Goal: Task Accomplishment & Management: Complete application form

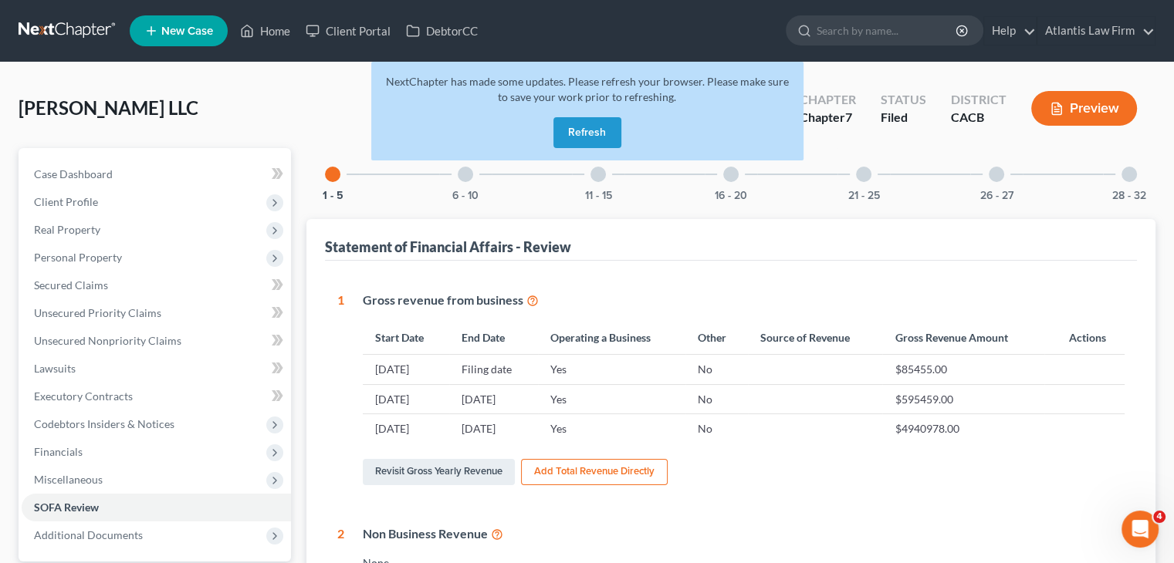
click at [66, 26] on link at bounding box center [68, 31] width 99 height 28
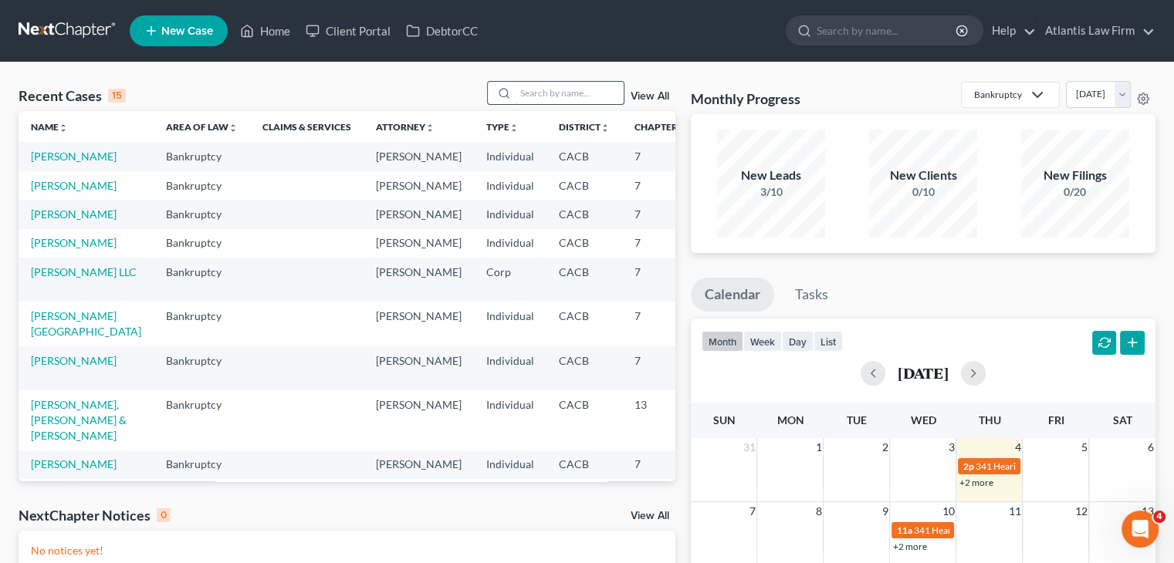
click at [596, 90] on input "search" at bounding box center [569, 93] width 108 height 22
type input "I"
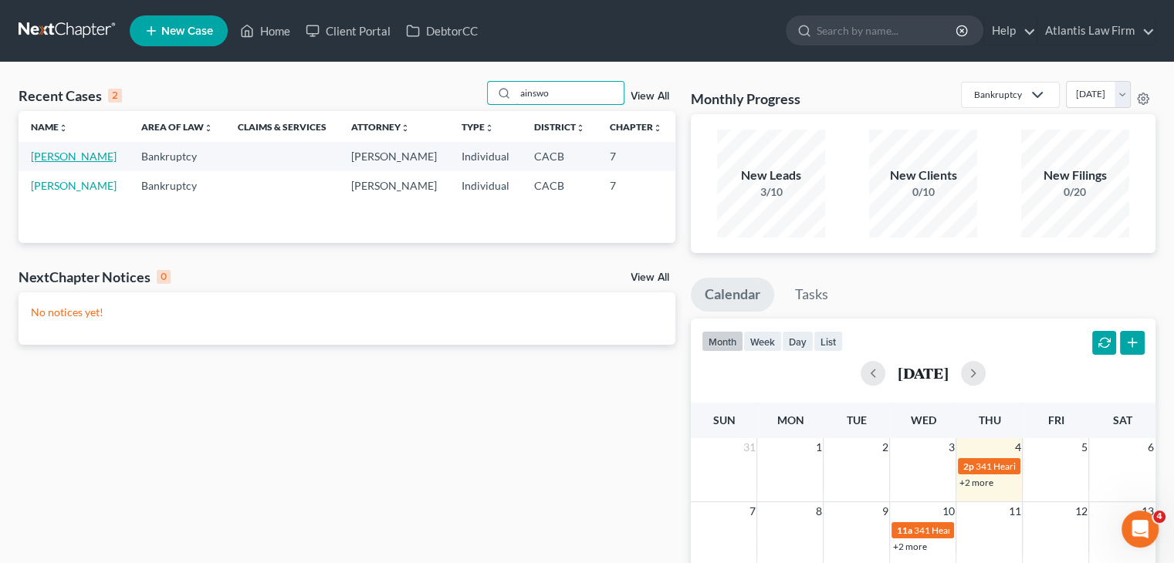
type input "ainswo"
click at [45, 163] on link "[PERSON_NAME]" at bounding box center [74, 156] width 86 height 13
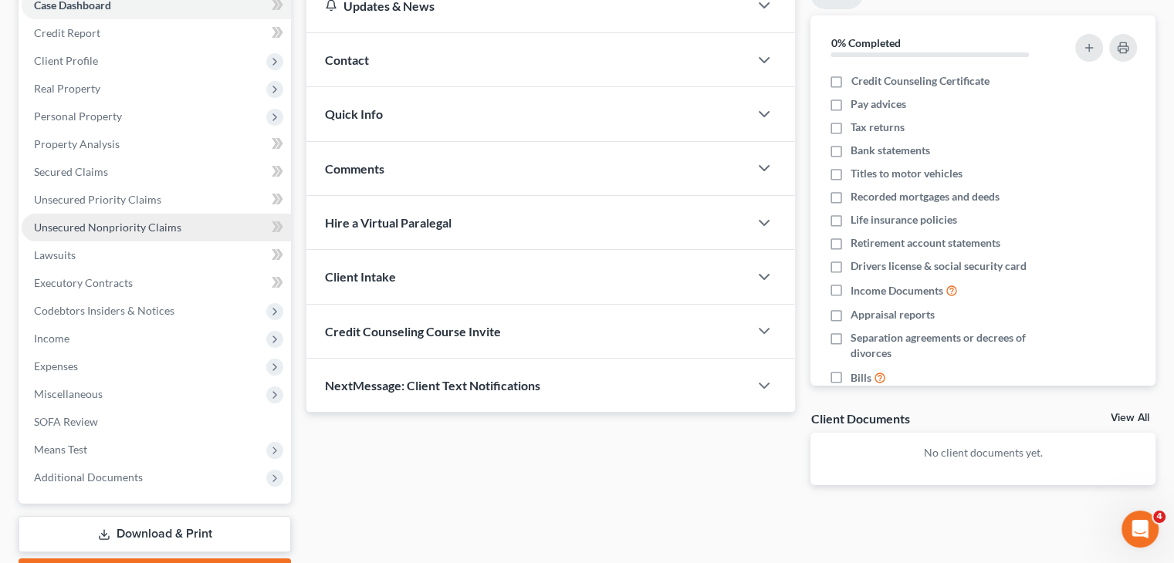
scroll to position [170, 0]
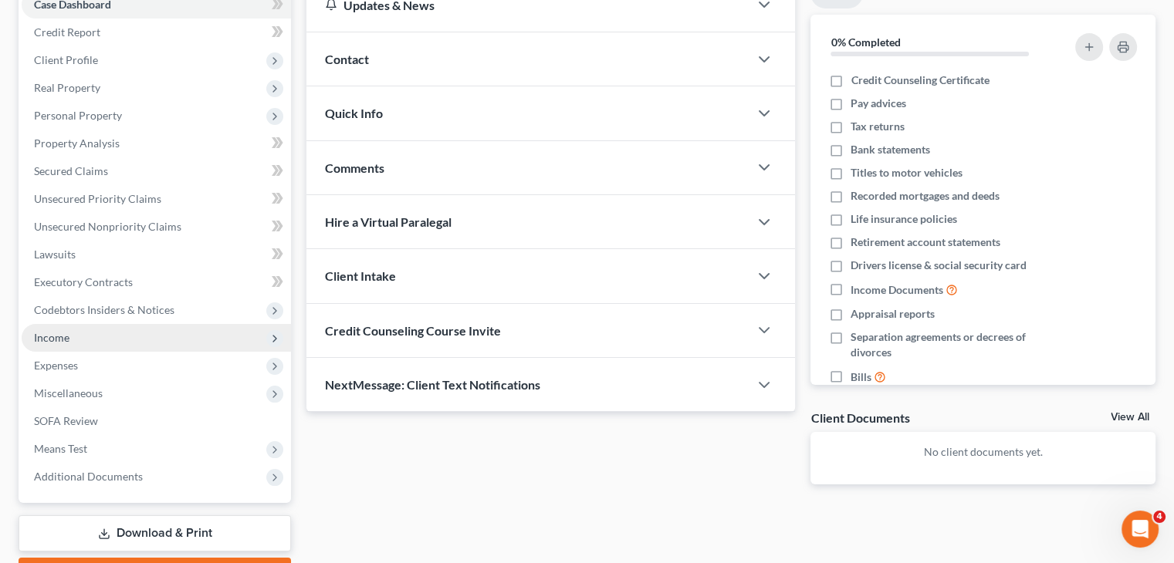
click at [65, 338] on span "Income" at bounding box center [51, 337] width 35 height 13
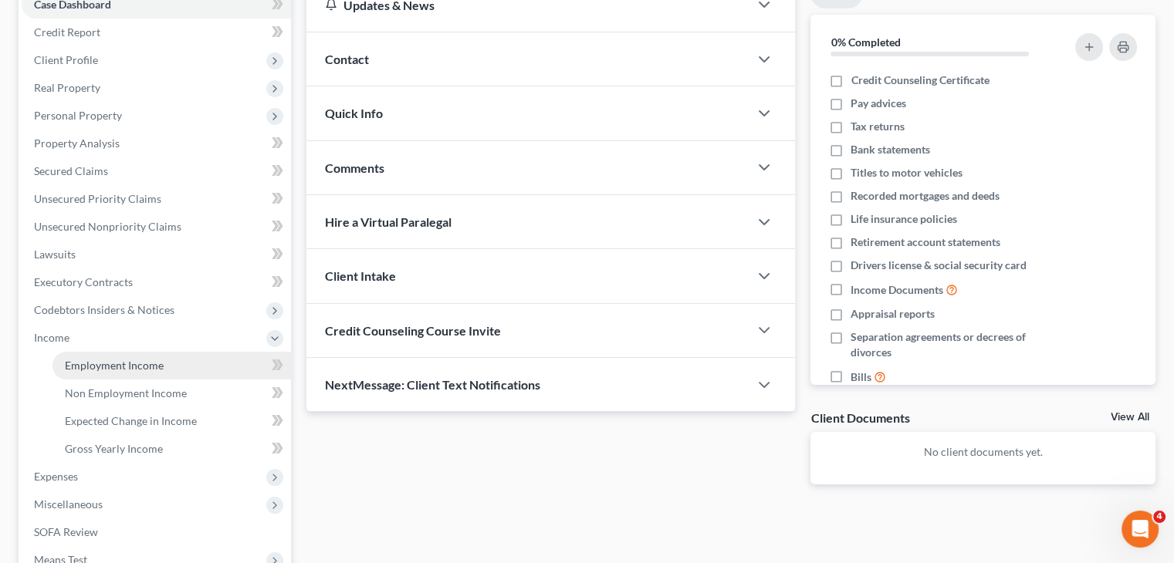
click at [88, 363] on span "Employment Income" at bounding box center [114, 365] width 99 height 13
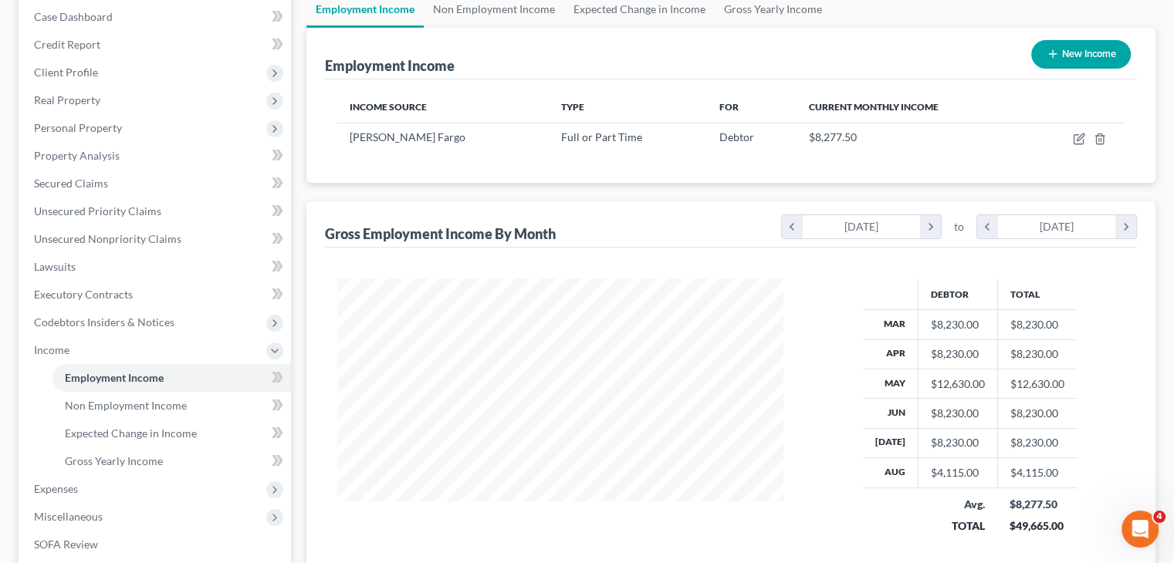
scroll to position [157, 0]
click at [157, 486] on span "Expenses" at bounding box center [156, 489] width 269 height 28
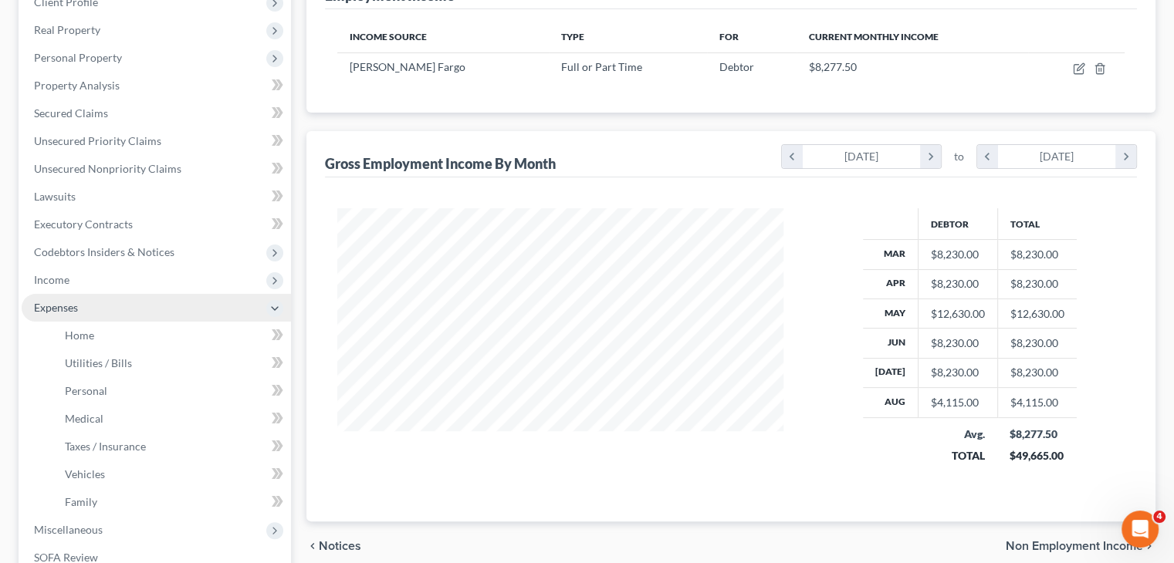
scroll to position [244, 0]
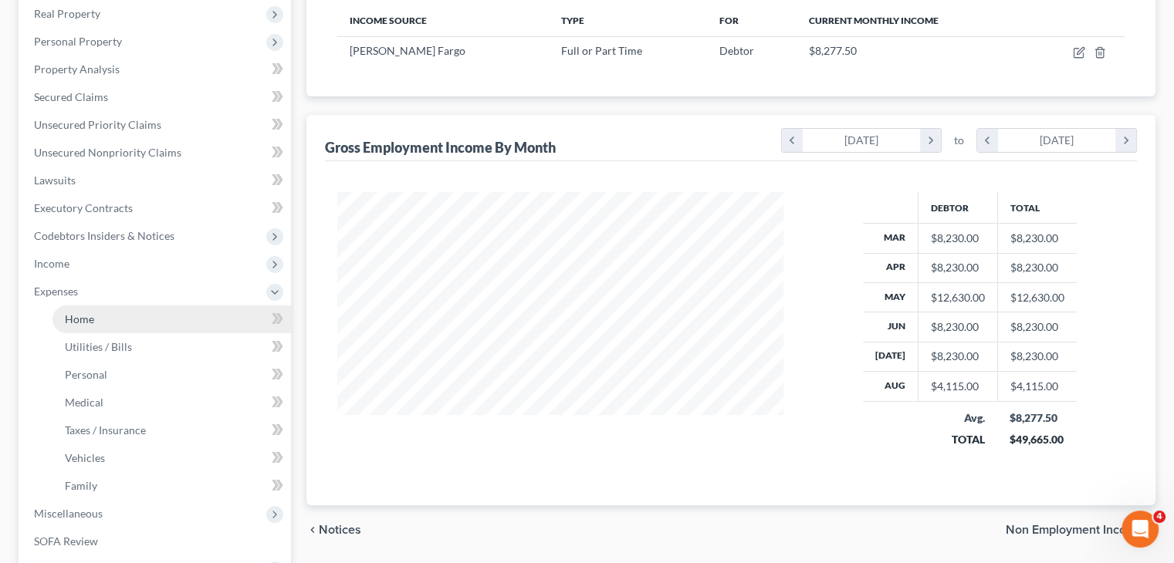
click at [130, 322] on link "Home" at bounding box center [171, 320] width 238 height 28
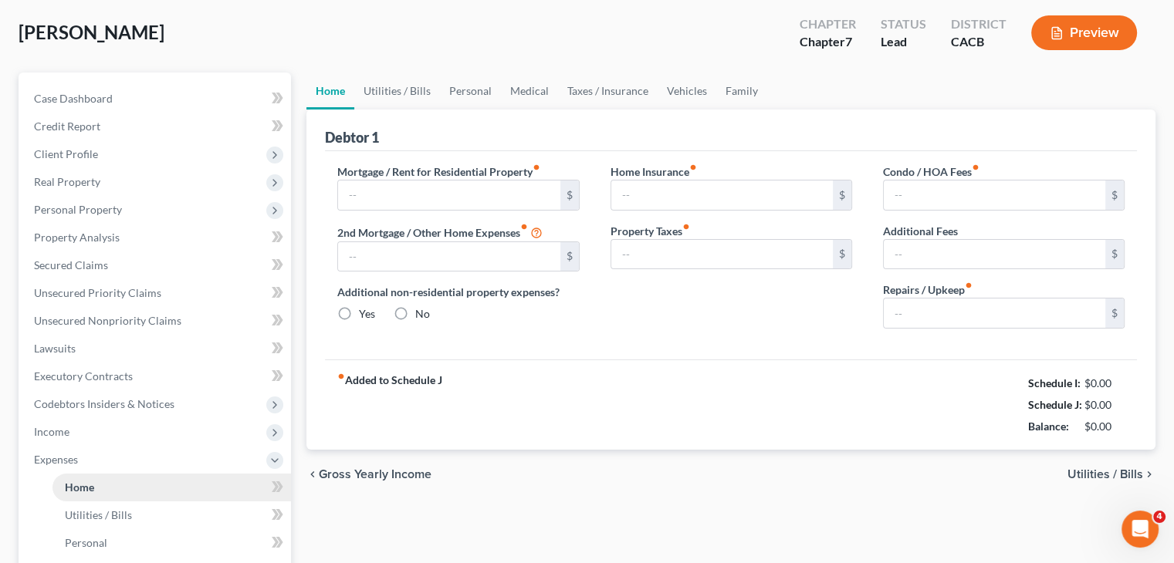
type input "3,250.00"
type input "0.00"
radio input "true"
type input "0.00"
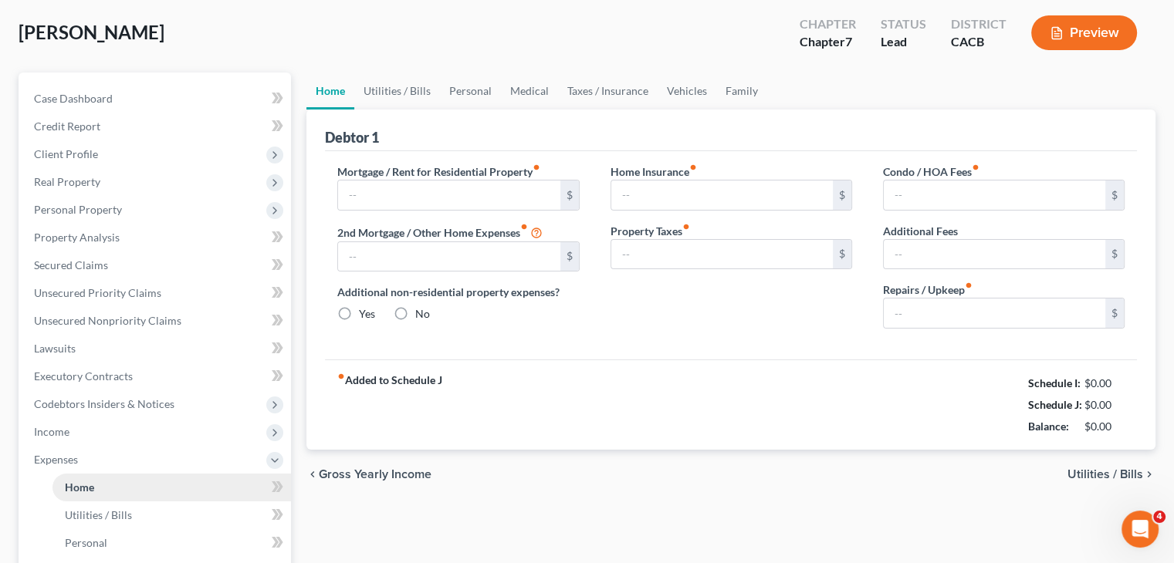
type input "0.00"
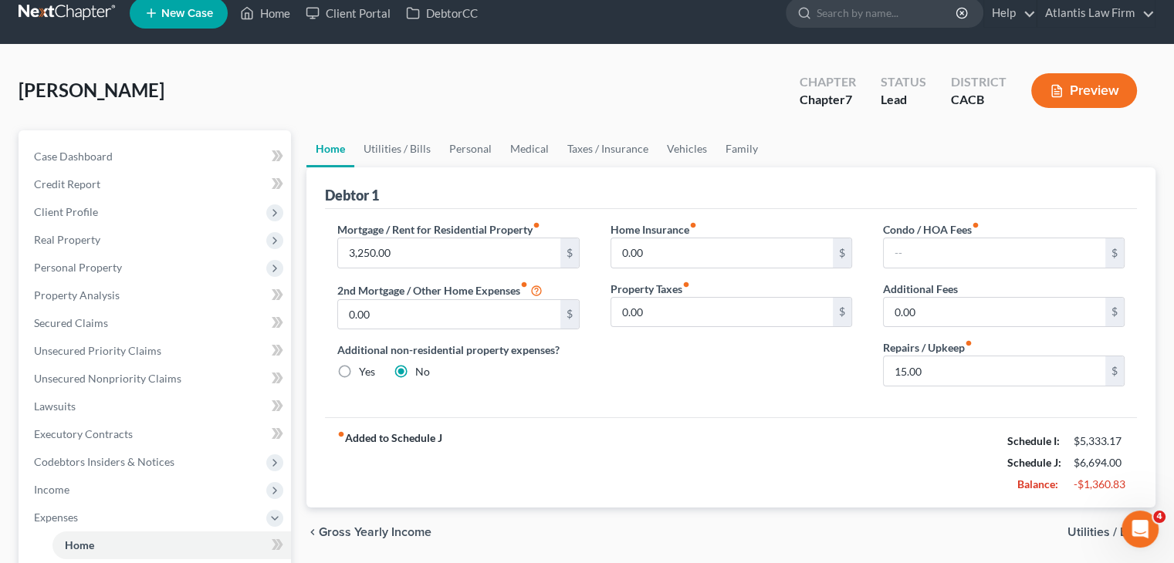
scroll to position [19, 0]
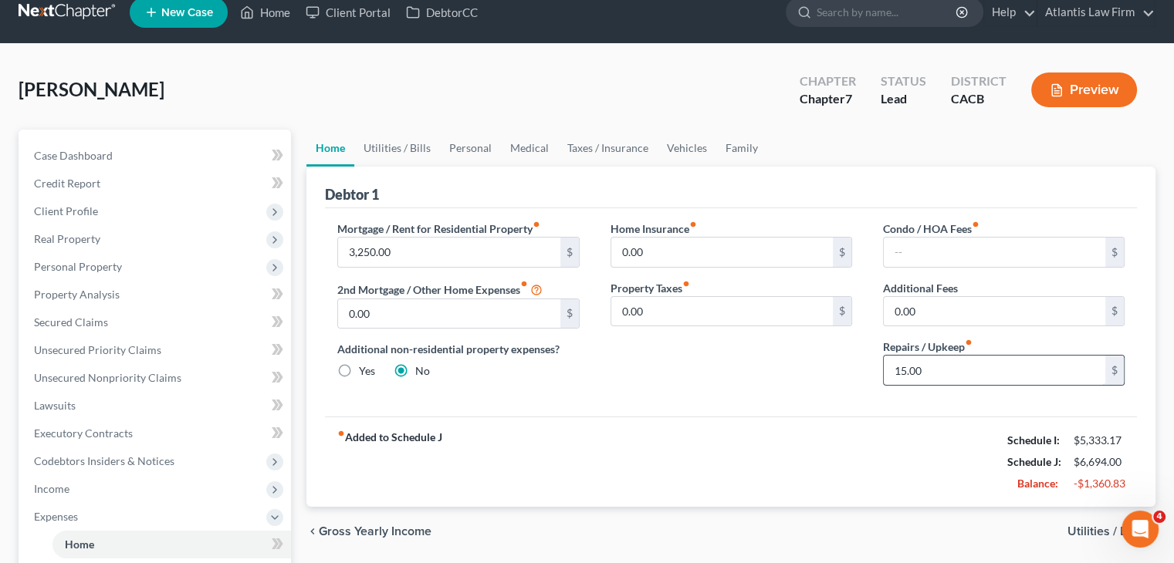
click at [1008, 367] on input "15.00" at bounding box center [993, 370] width 221 height 29
type input "25"
click at [410, 158] on link "Utilities / Bills" at bounding box center [397, 148] width 86 height 37
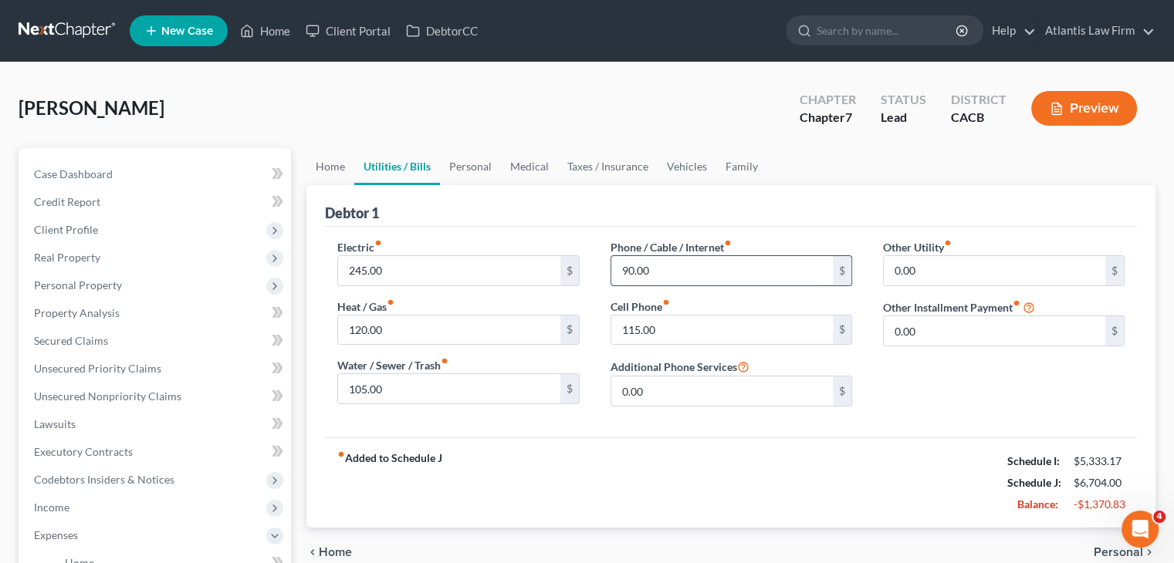
click at [664, 266] on input "90.00" at bounding box center [721, 270] width 221 height 29
type input "120"
click at [488, 167] on link "Personal" at bounding box center [470, 166] width 61 height 37
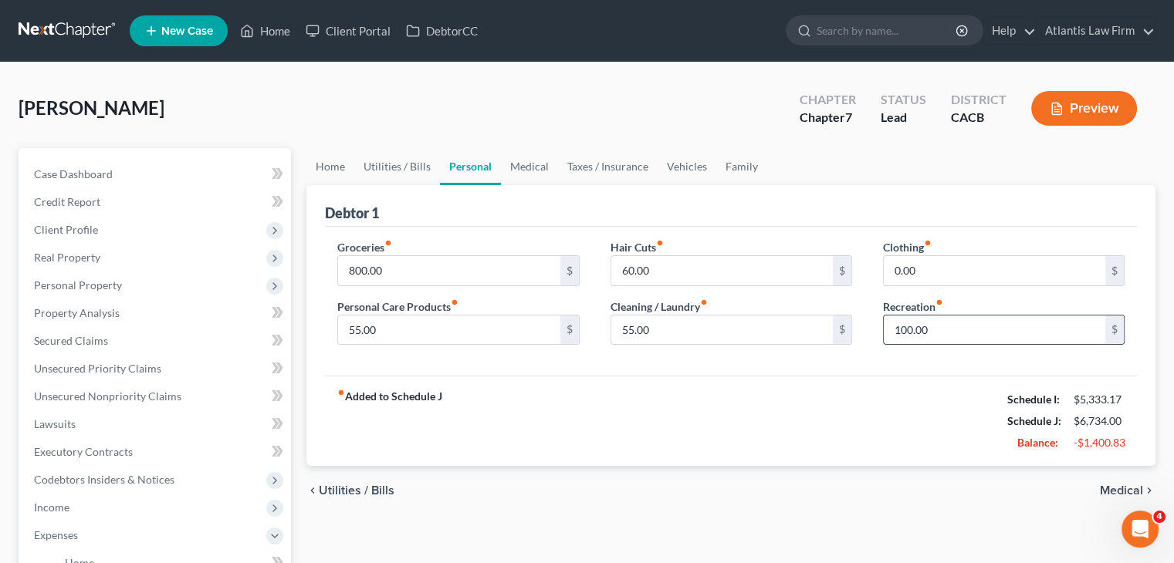
click at [944, 336] on input "100.00" at bounding box center [993, 330] width 221 height 29
type input "0"
type input "80"
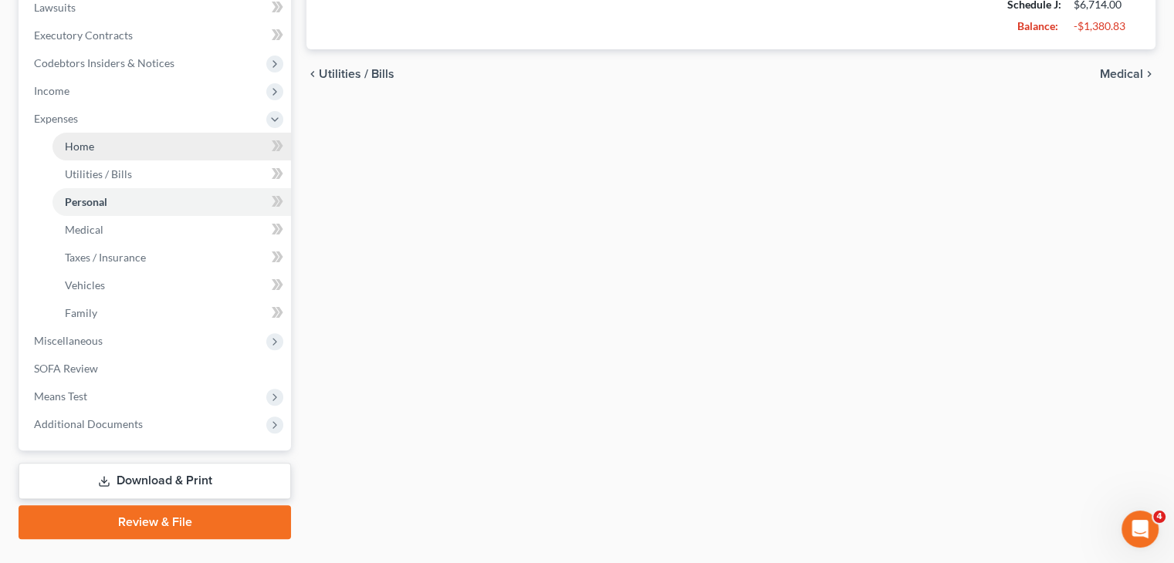
scroll to position [451, 0]
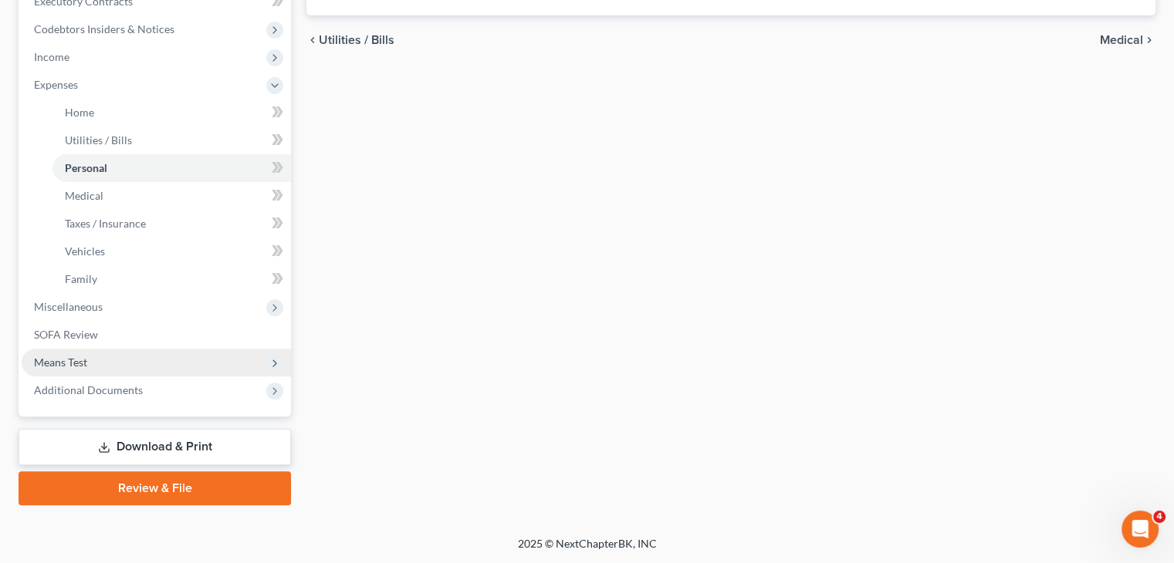
click at [121, 368] on span "Means Test" at bounding box center [156, 363] width 269 height 28
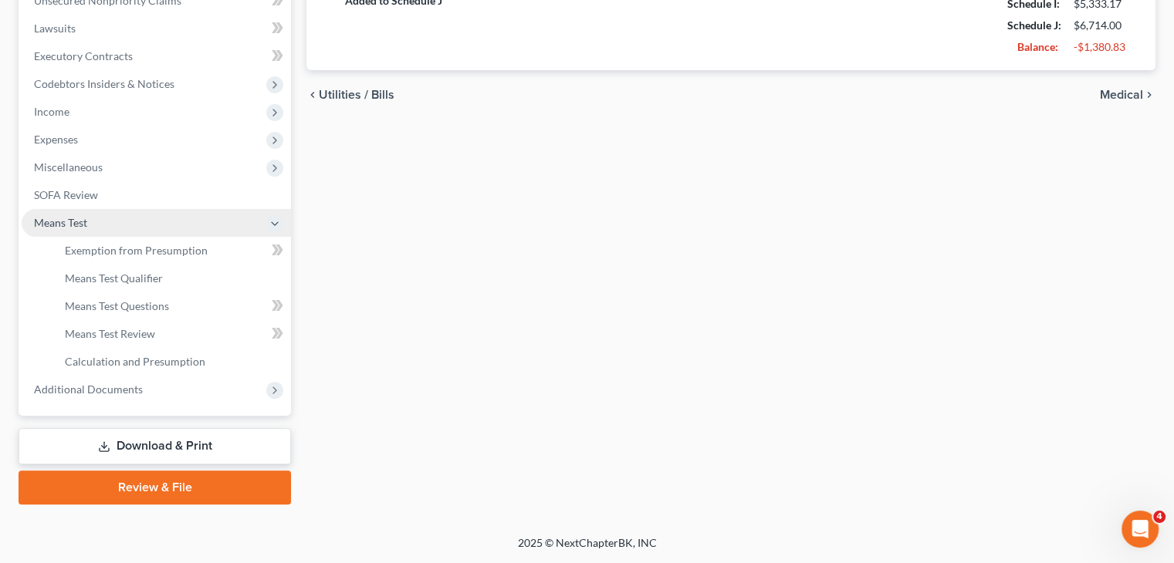
scroll to position [395, 0]
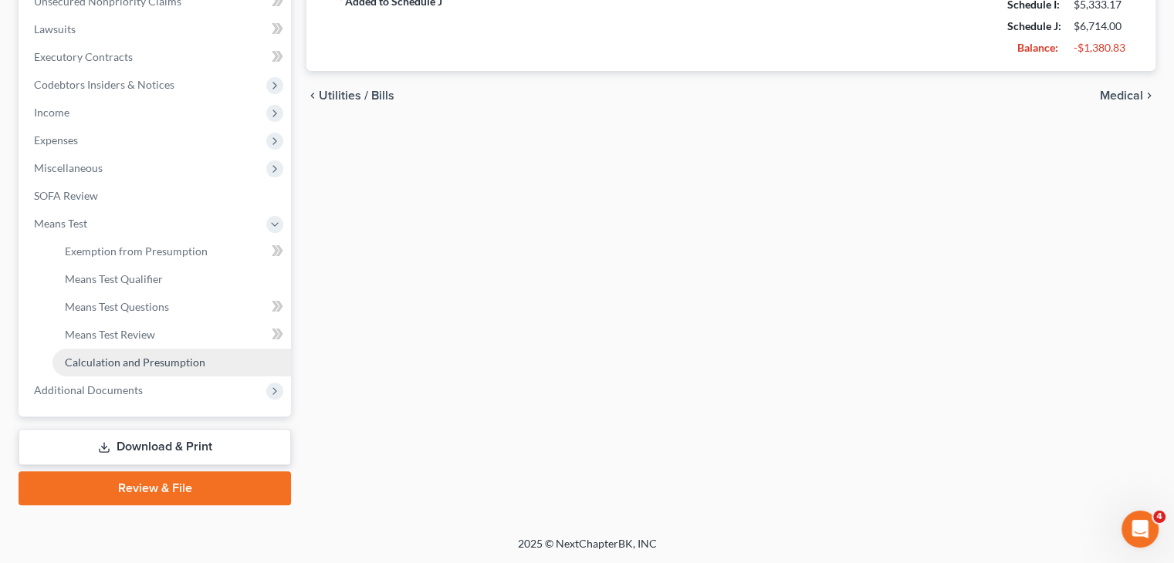
click at [114, 365] on span "Calculation and Presumption" at bounding box center [135, 362] width 140 height 13
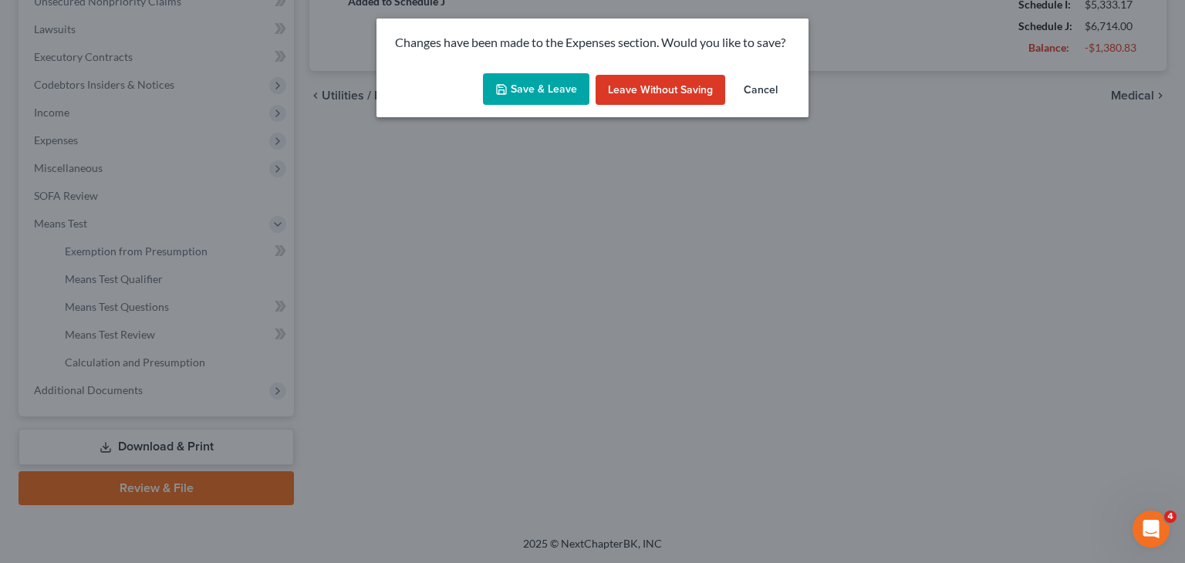
click at [492, 99] on button "Save & Leave" at bounding box center [536, 89] width 106 height 32
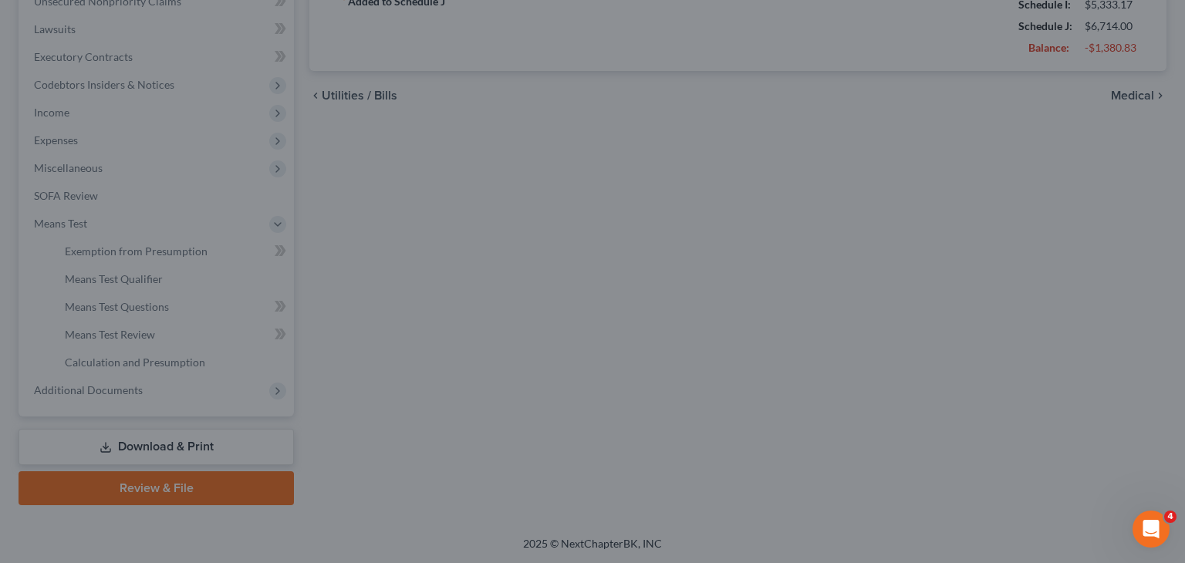
type input "80.00"
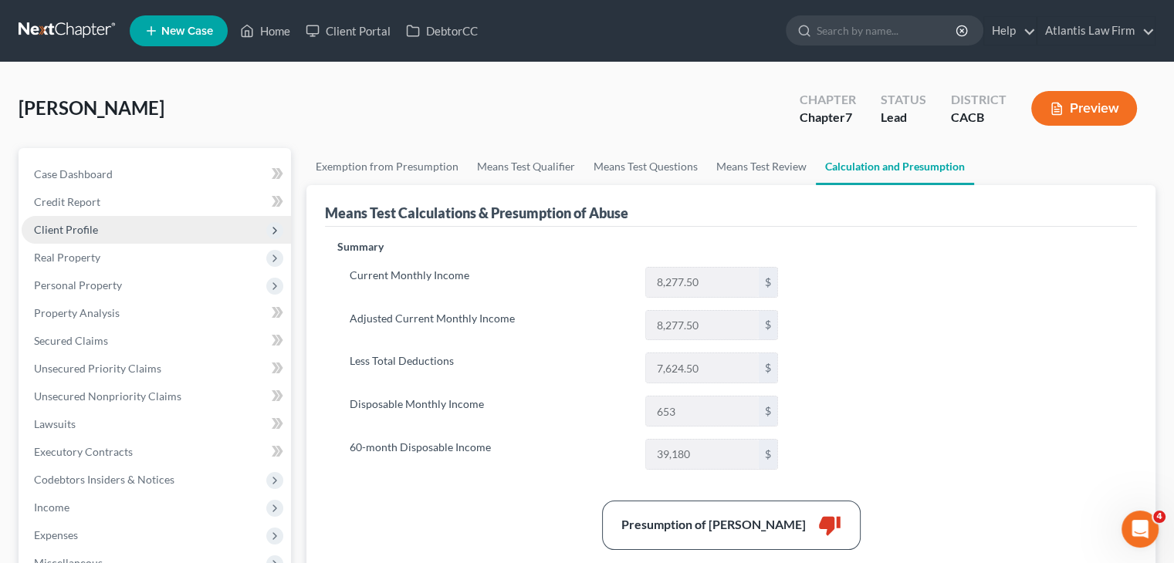
click at [132, 238] on span "Client Profile" at bounding box center [156, 230] width 269 height 28
